Goal: Contribute content

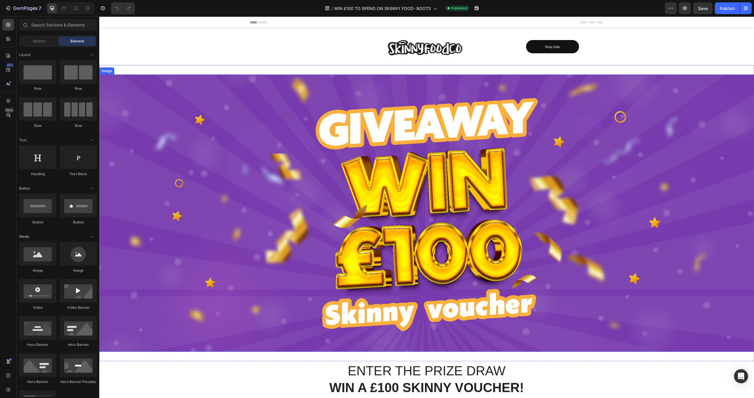
click at [379, 187] on img at bounding box center [426, 212] width 654 height 277
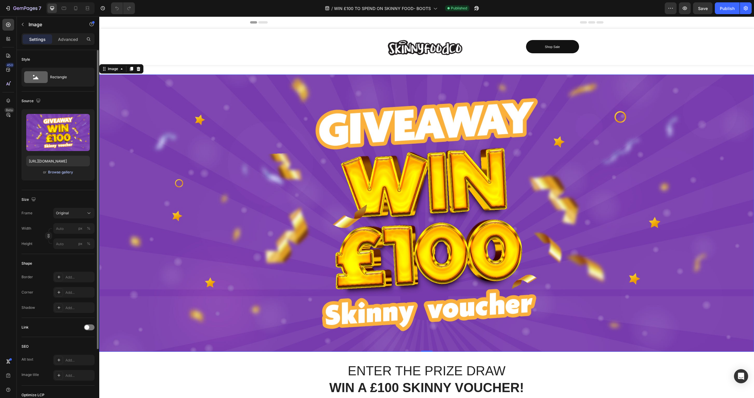
click at [69, 173] on div "Browse gallery" at bounding box center [60, 172] width 25 height 5
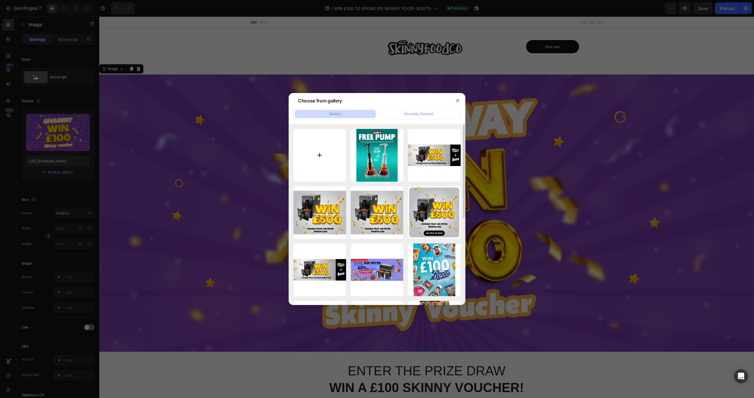
click at [322, 155] on input "file" at bounding box center [319, 155] width 53 height 53
type input "C:\fakepath\Tik Tok 500.png"
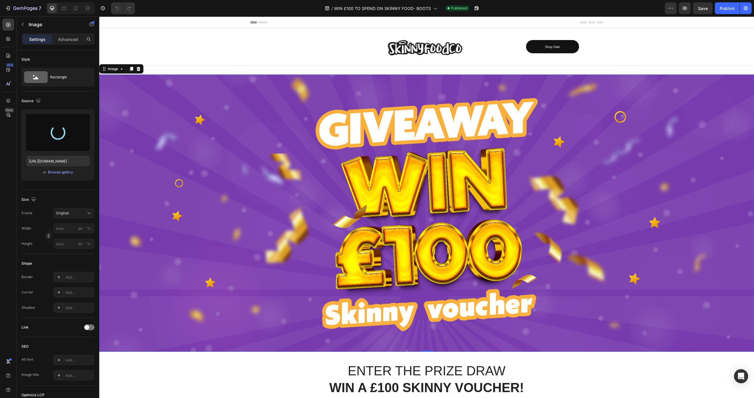
type input "[URL][DOMAIN_NAME]"
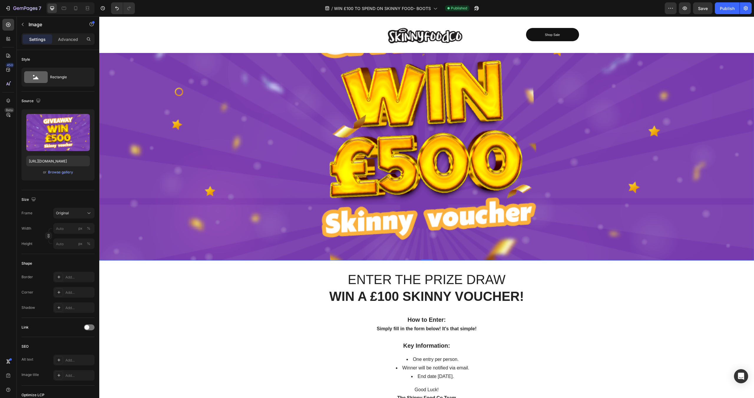
scroll to position [97, 0]
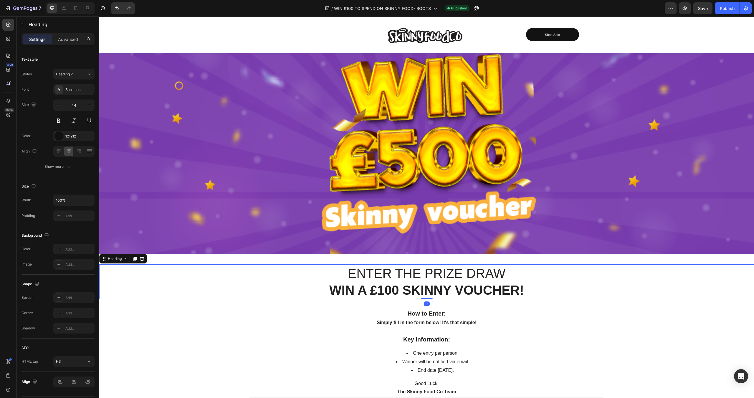
click at [398, 289] on strong "Win a £100 Skinny Voucher!" at bounding box center [426, 290] width 195 height 14
click at [400, 289] on strong "Win a £100 Skinny Voucher!" at bounding box center [426, 290] width 195 height 14
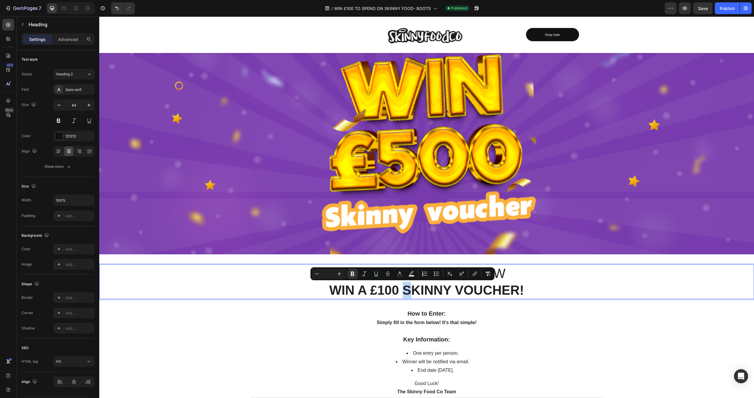
click at [401, 291] on strong "Win a £100 Skinny Voucher!" at bounding box center [426, 290] width 195 height 14
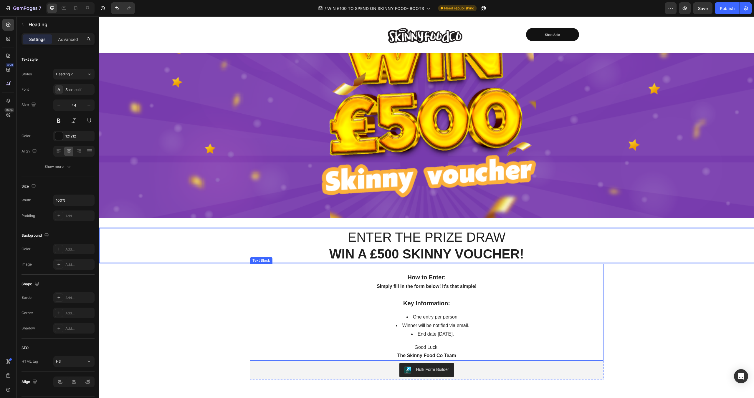
scroll to position [143, 0]
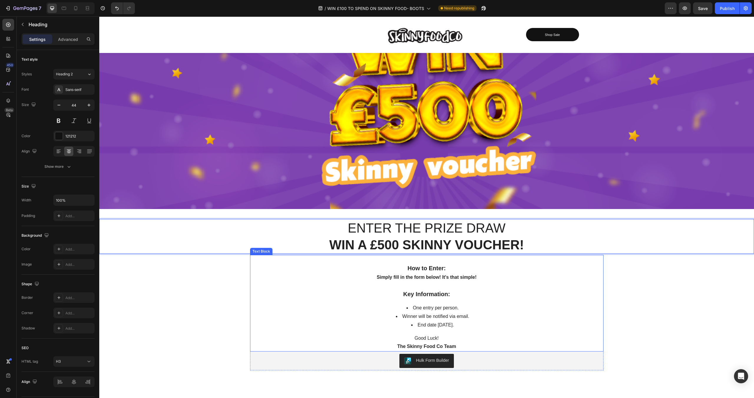
click at [454, 324] on li "End date [DATE]." at bounding box center [432, 325] width 340 height 9
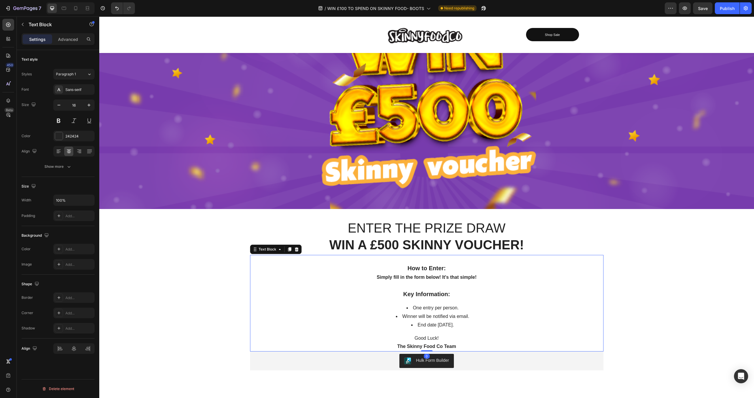
click at [458, 324] on li "End date [DATE]." at bounding box center [432, 325] width 340 height 9
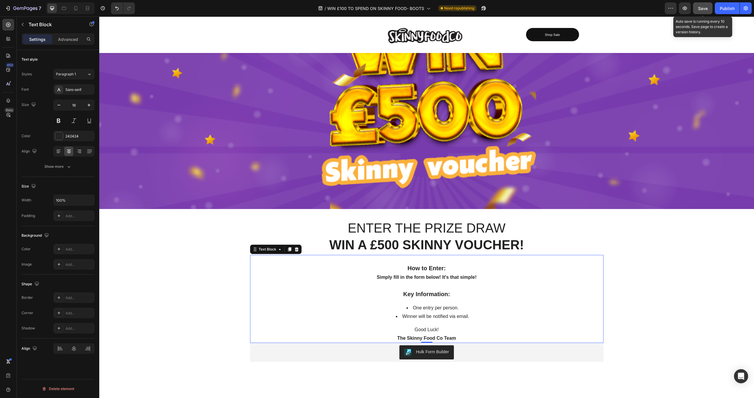
click at [703, 10] on span "Save" at bounding box center [703, 8] width 10 height 5
click at [729, 7] on div "Publish" at bounding box center [726, 8] width 15 height 6
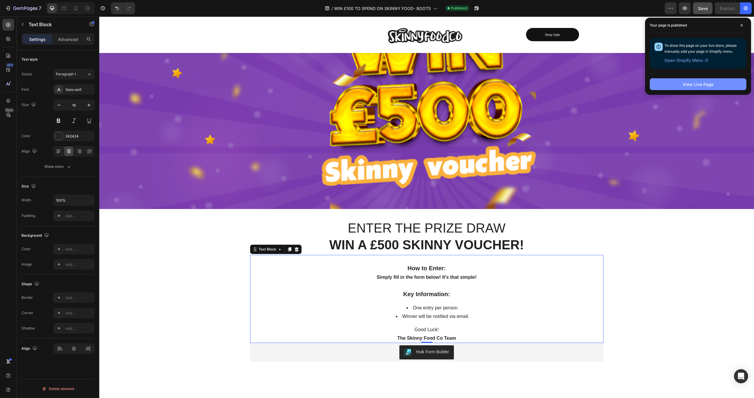
click at [684, 85] on div "View Live Page" at bounding box center [697, 84] width 31 height 6
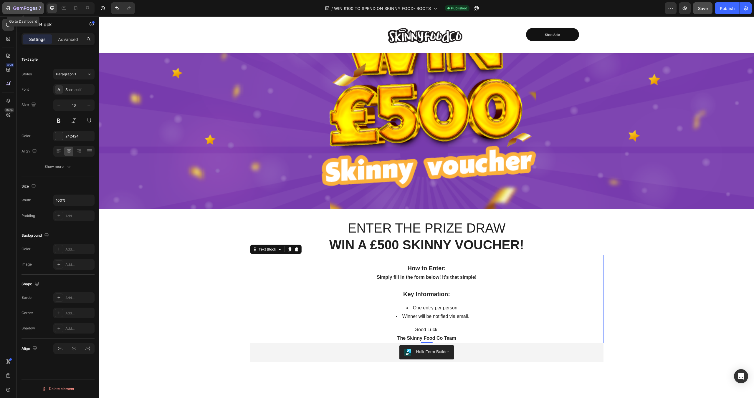
click at [8, 6] on icon "button" at bounding box center [8, 8] width 3 height 4
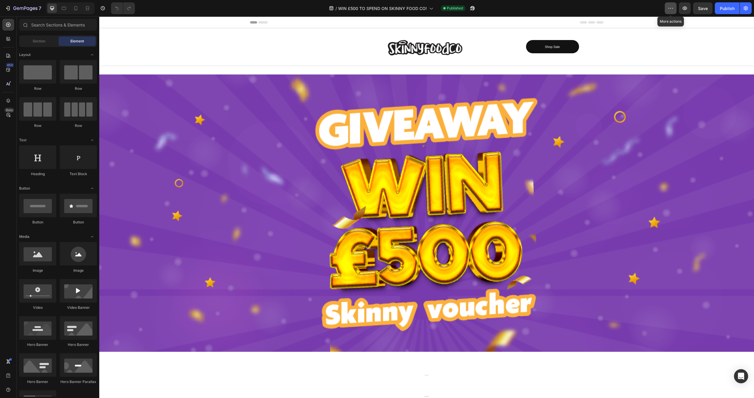
click at [673, 9] on icon "button" at bounding box center [670, 8] width 6 height 6
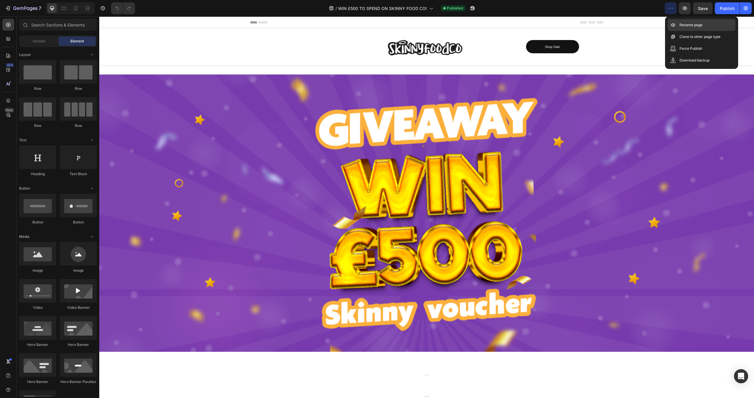
click at [684, 25] on p "Rename page" at bounding box center [690, 25] width 23 height 6
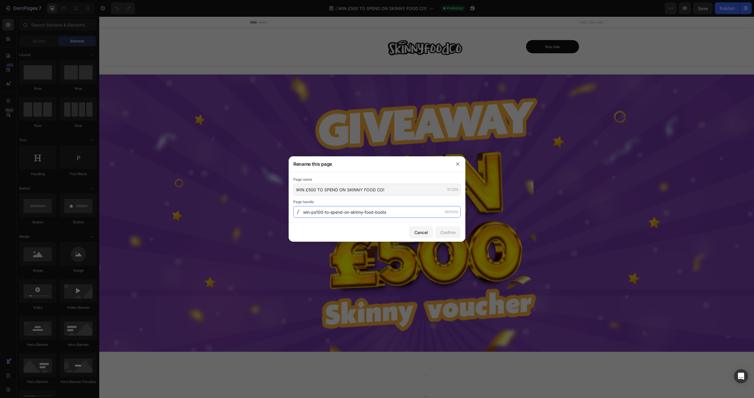
drag, startPoint x: 399, startPoint y: 211, endPoint x: 406, endPoint y: 217, distance: 8.8
click at [406, 217] on input "win-ps100-to-spend-on-skinny-food-boots" at bounding box center [376, 212] width 167 height 12
type input "win-500-to-spend-on-Skinny-Food-Co"
click at [449, 232] on div "Confirm" at bounding box center [447, 232] width 15 height 6
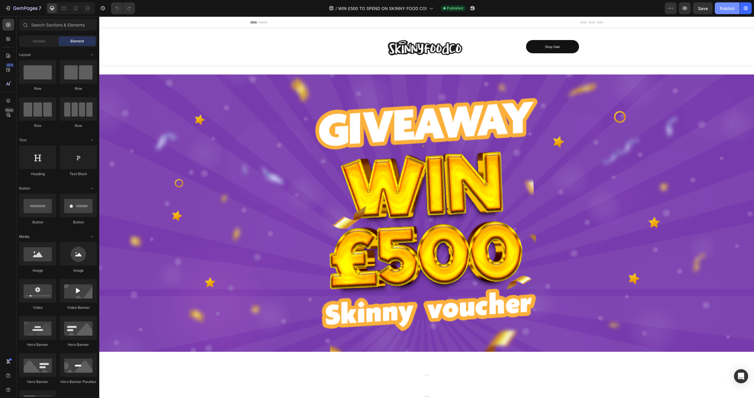
click at [728, 9] on div "Publish" at bounding box center [726, 8] width 15 height 6
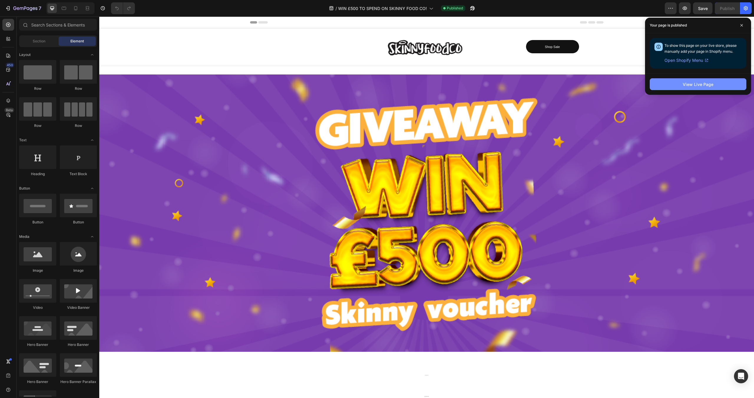
click at [679, 86] on button "View Live Page" at bounding box center [697, 84] width 97 height 12
